Goal: Task Accomplishment & Management: Use online tool/utility

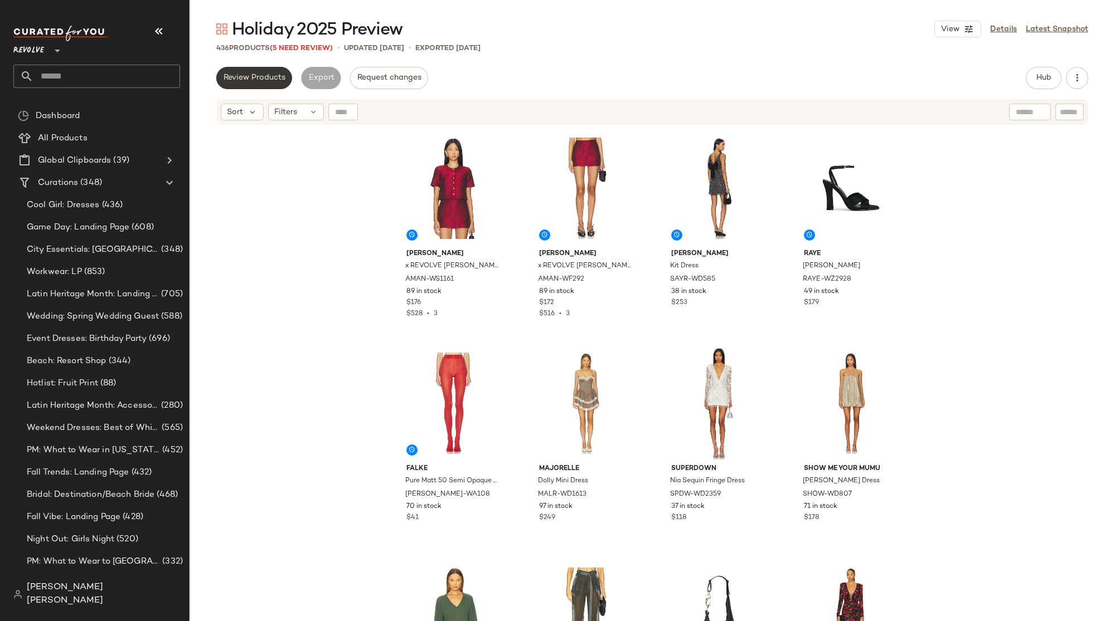
click at [276, 76] on span "Review Products" at bounding box center [254, 78] width 62 height 9
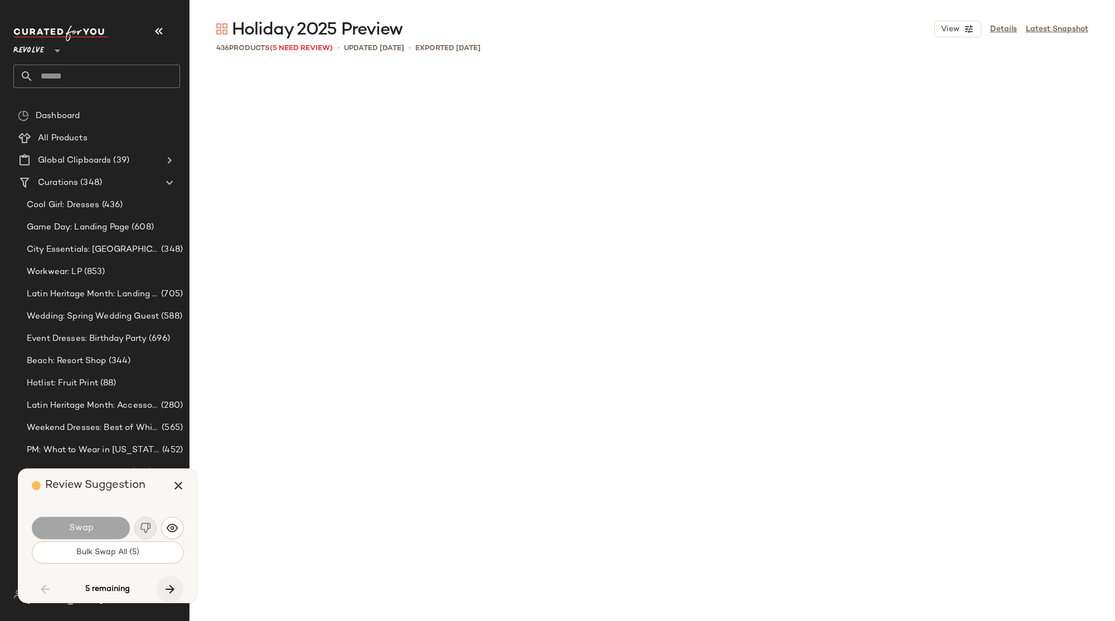
scroll to position [8605, 0]
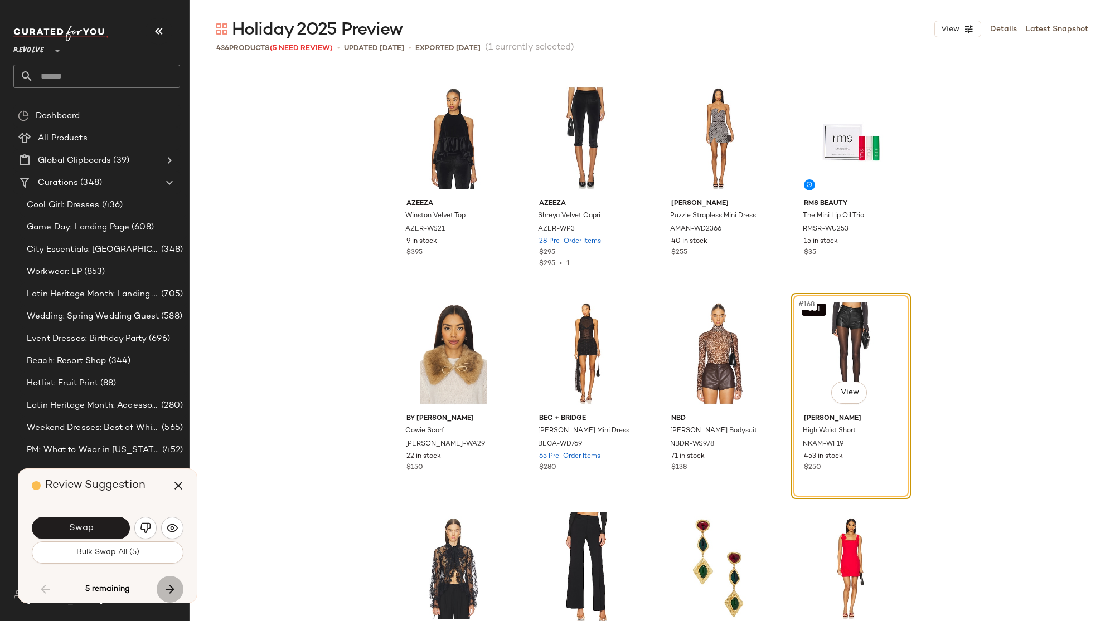
click at [169, 594] on icon "button" at bounding box center [169, 589] width 13 height 13
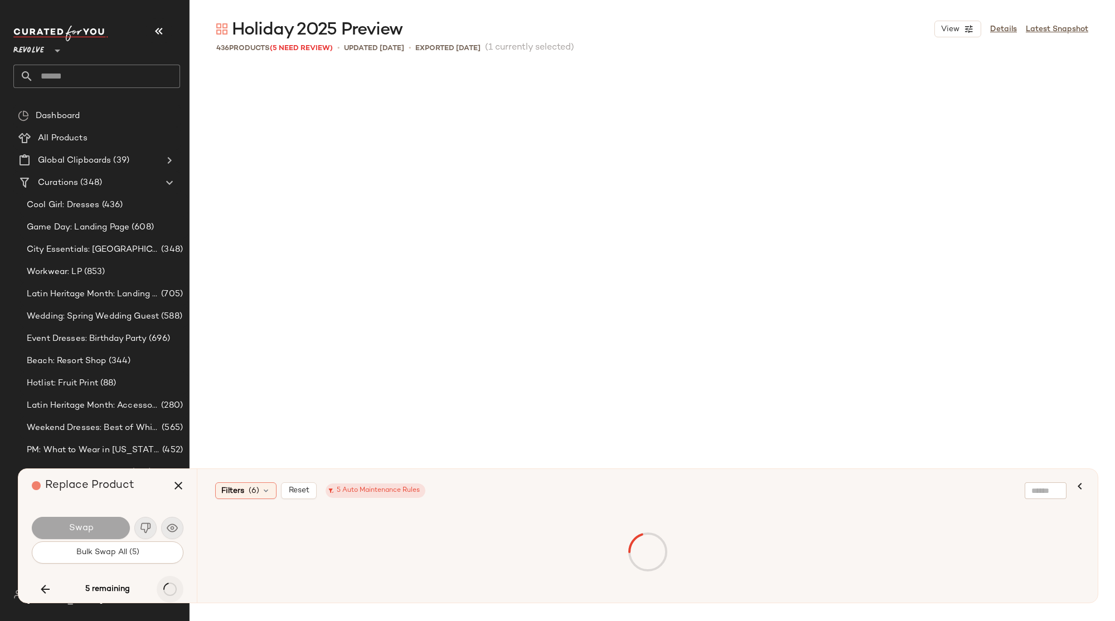
scroll to position [9896, 0]
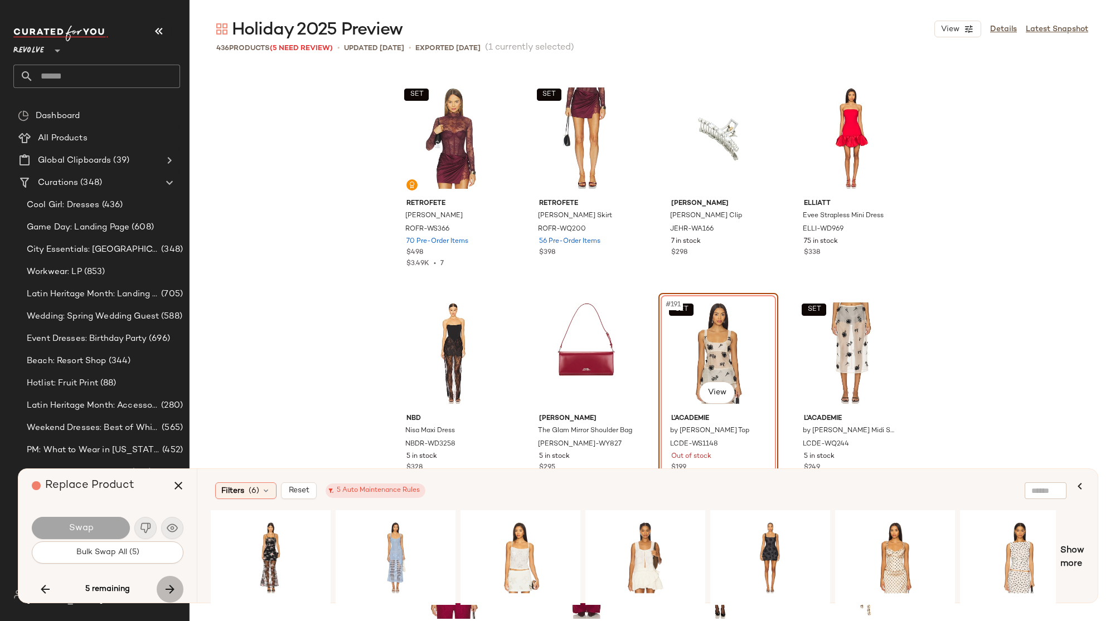
click at [169, 594] on icon "button" at bounding box center [169, 589] width 13 height 13
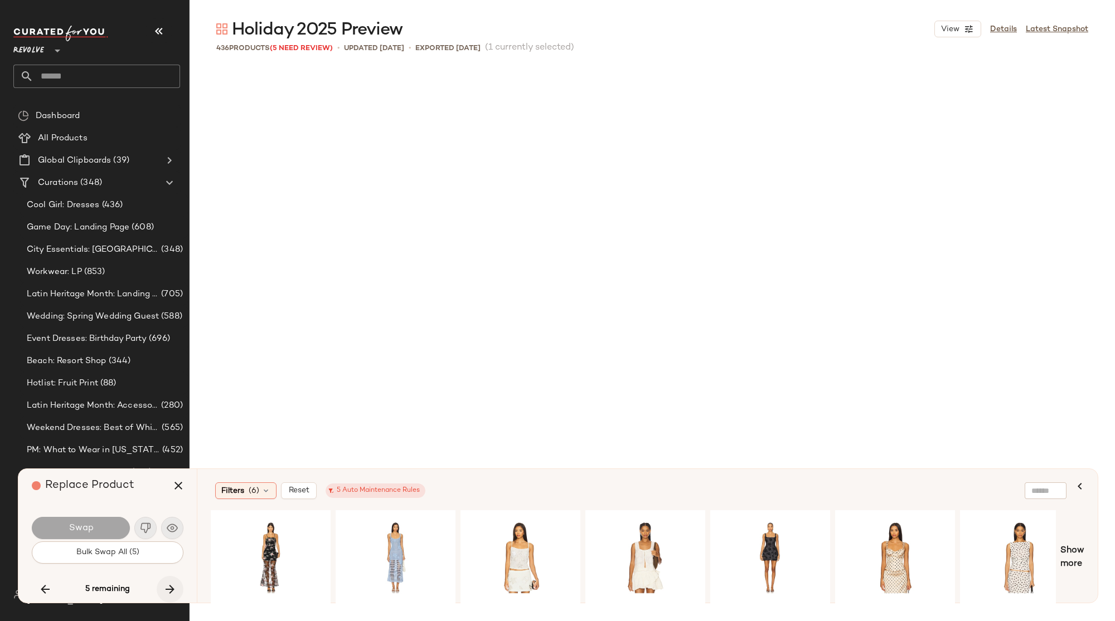
scroll to position [11832, 0]
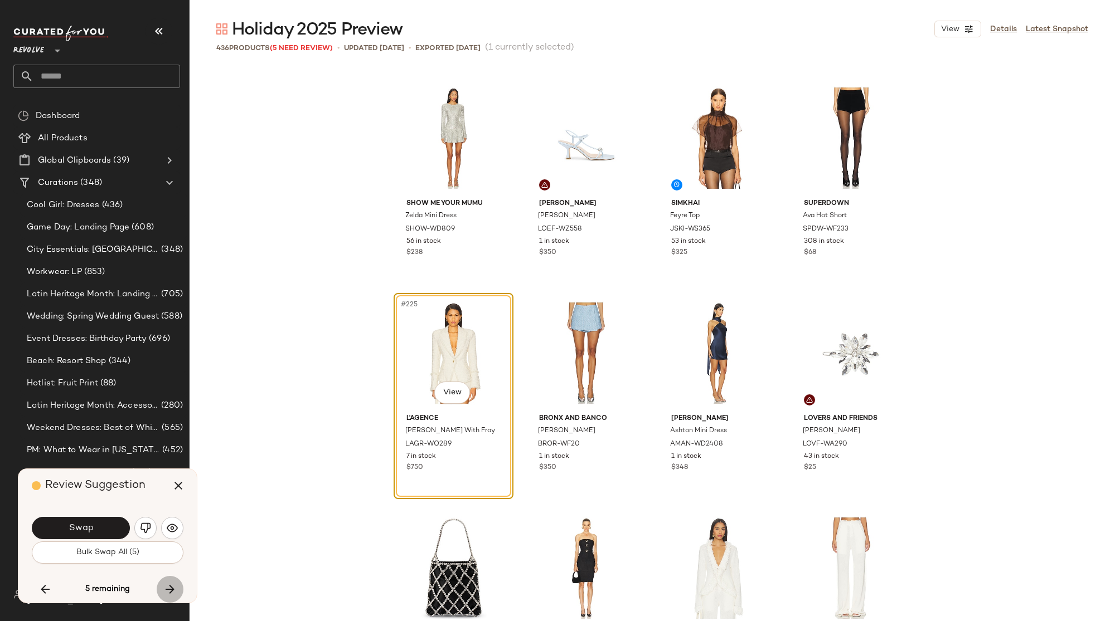
click at [169, 593] on icon "button" at bounding box center [169, 589] width 13 height 13
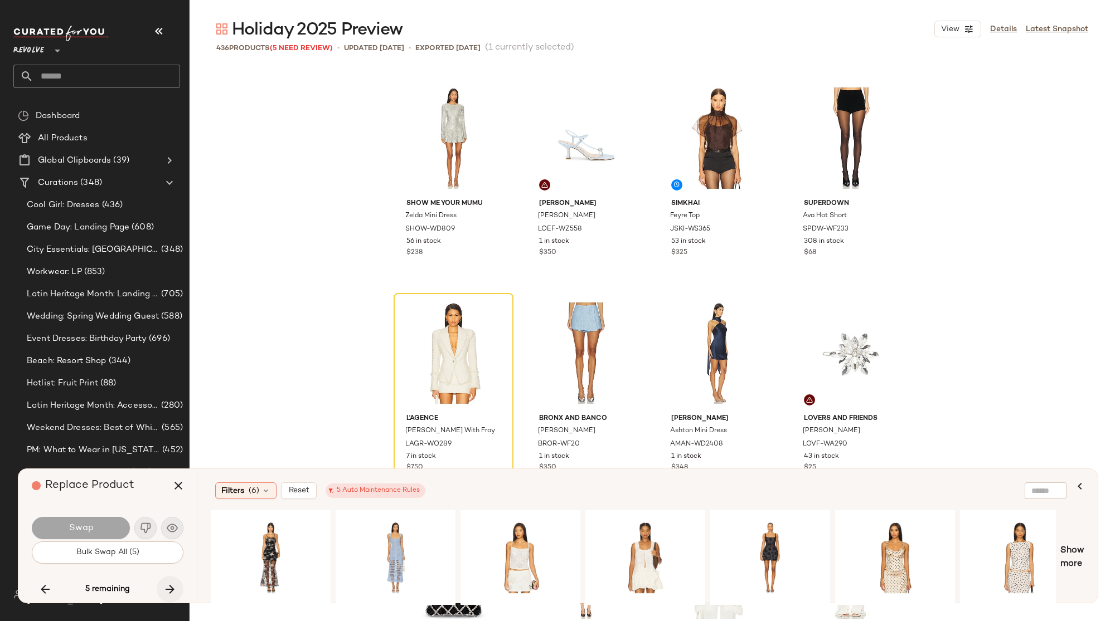
scroll to position [16135, 0]
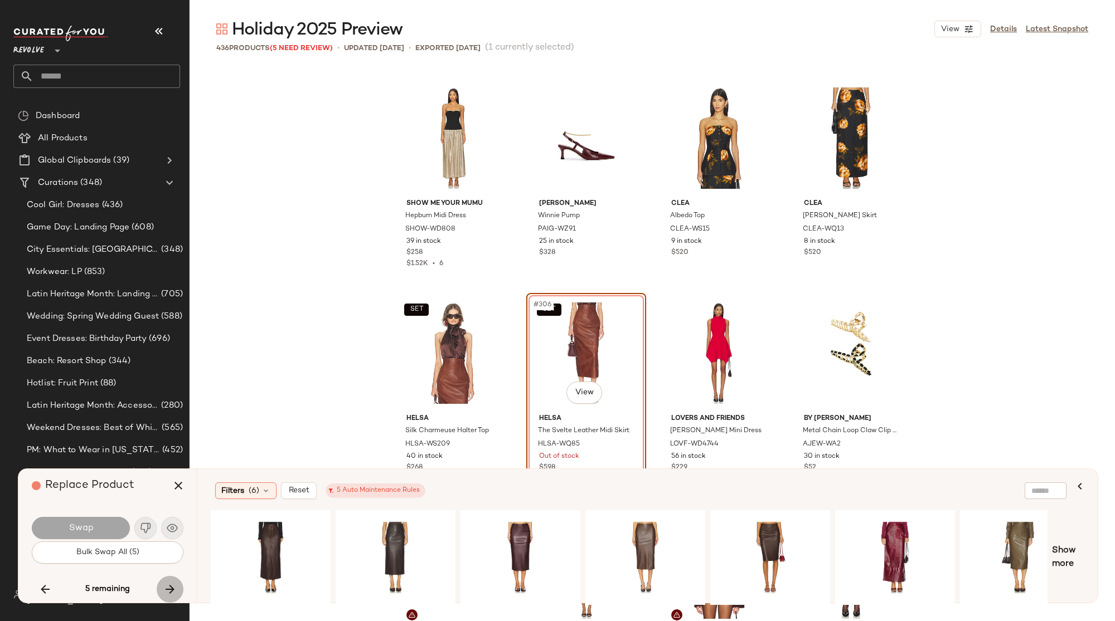
click at [169, 593] on icon "button" at bounding box center [169, 589] width 13 height 13
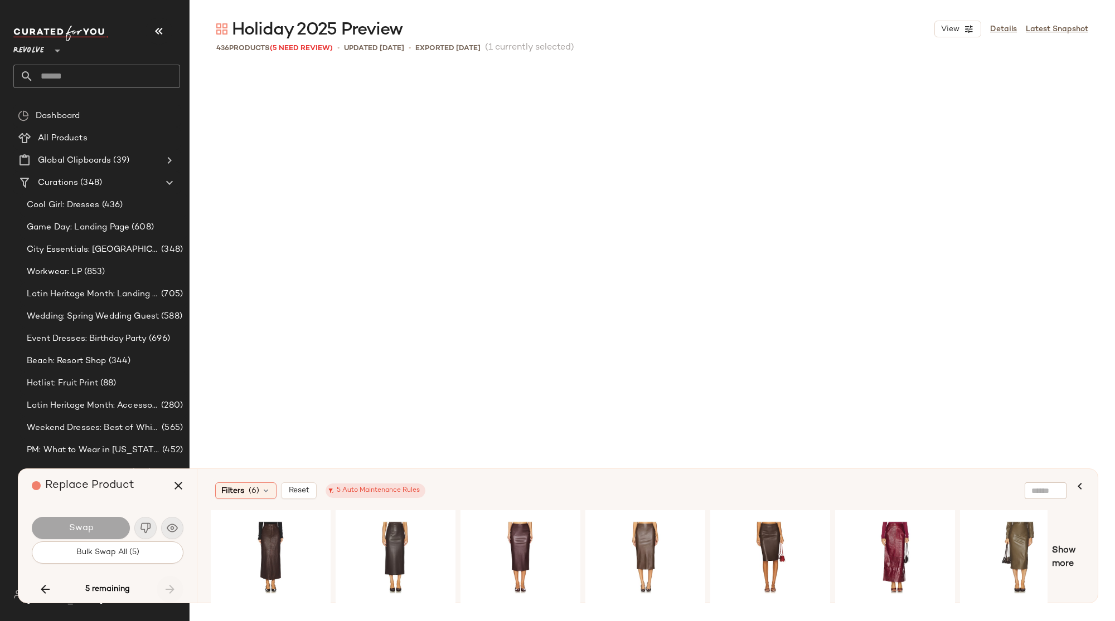
scroll to position [22589, 0]
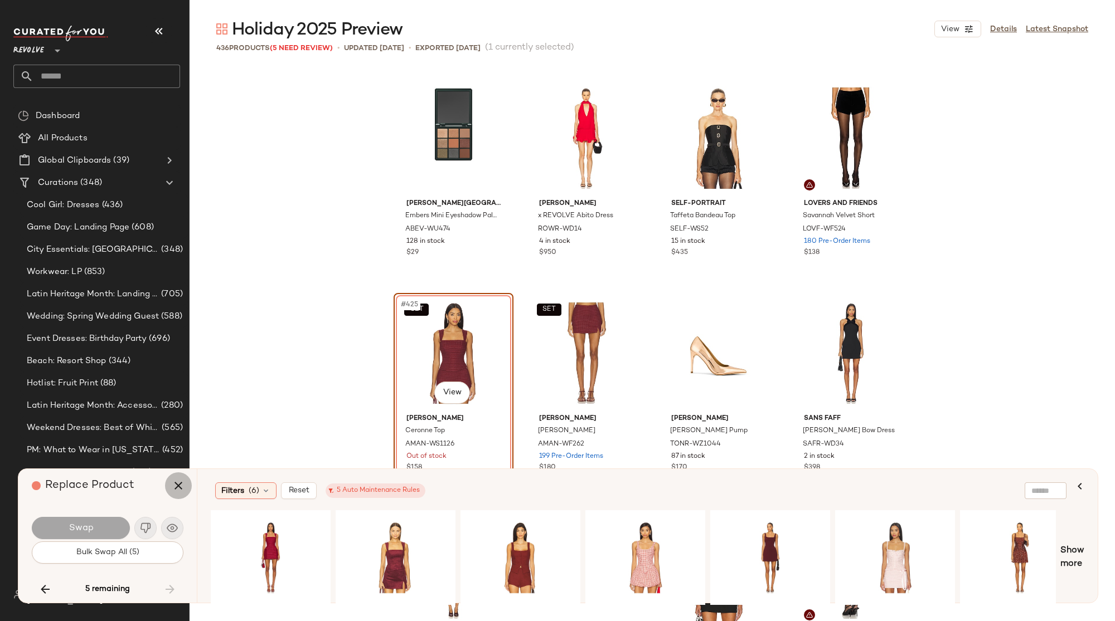
click at [172, 488] on icon "button" at bounding box center [178, 485] width 13 height 13
